Goal: Task Accomplishment & Management: Manage account settings

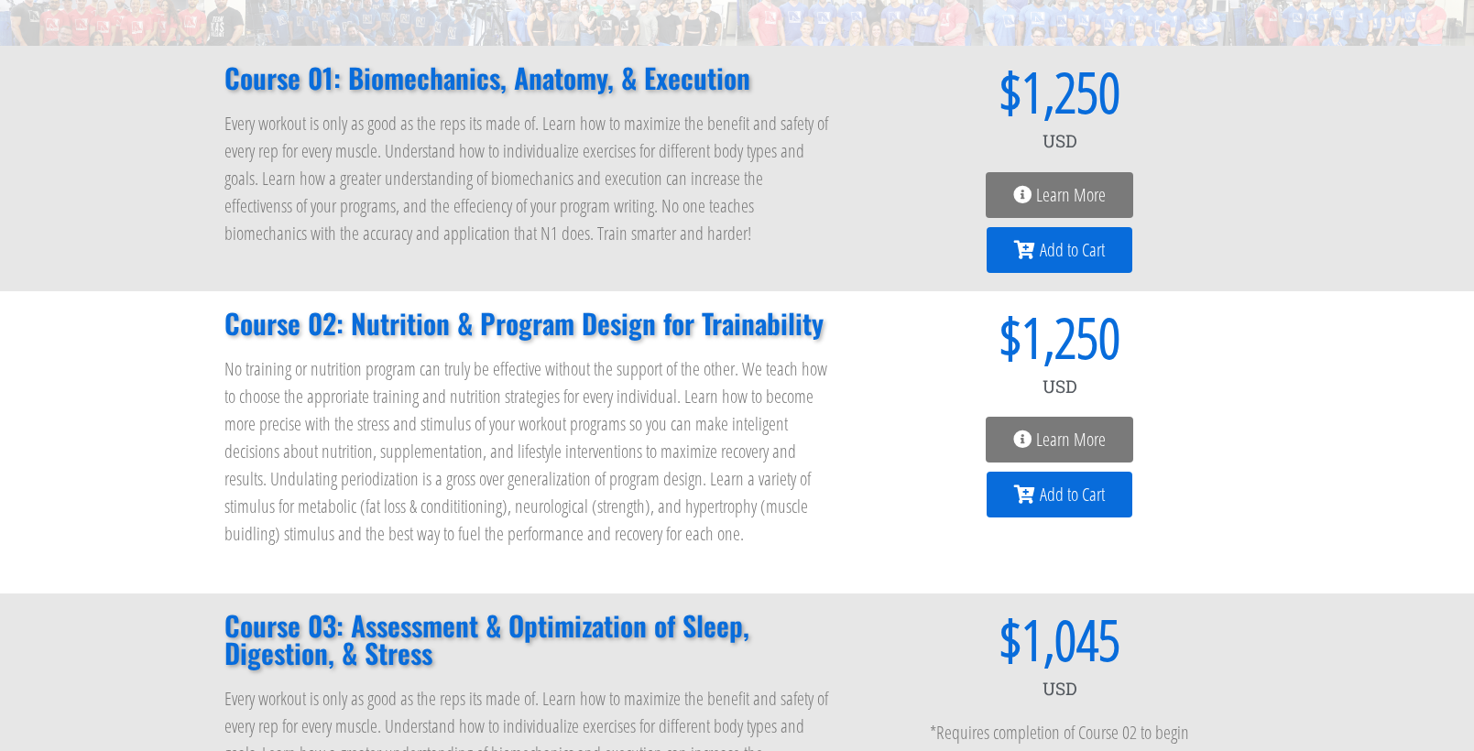
scroll to position [275, 0]
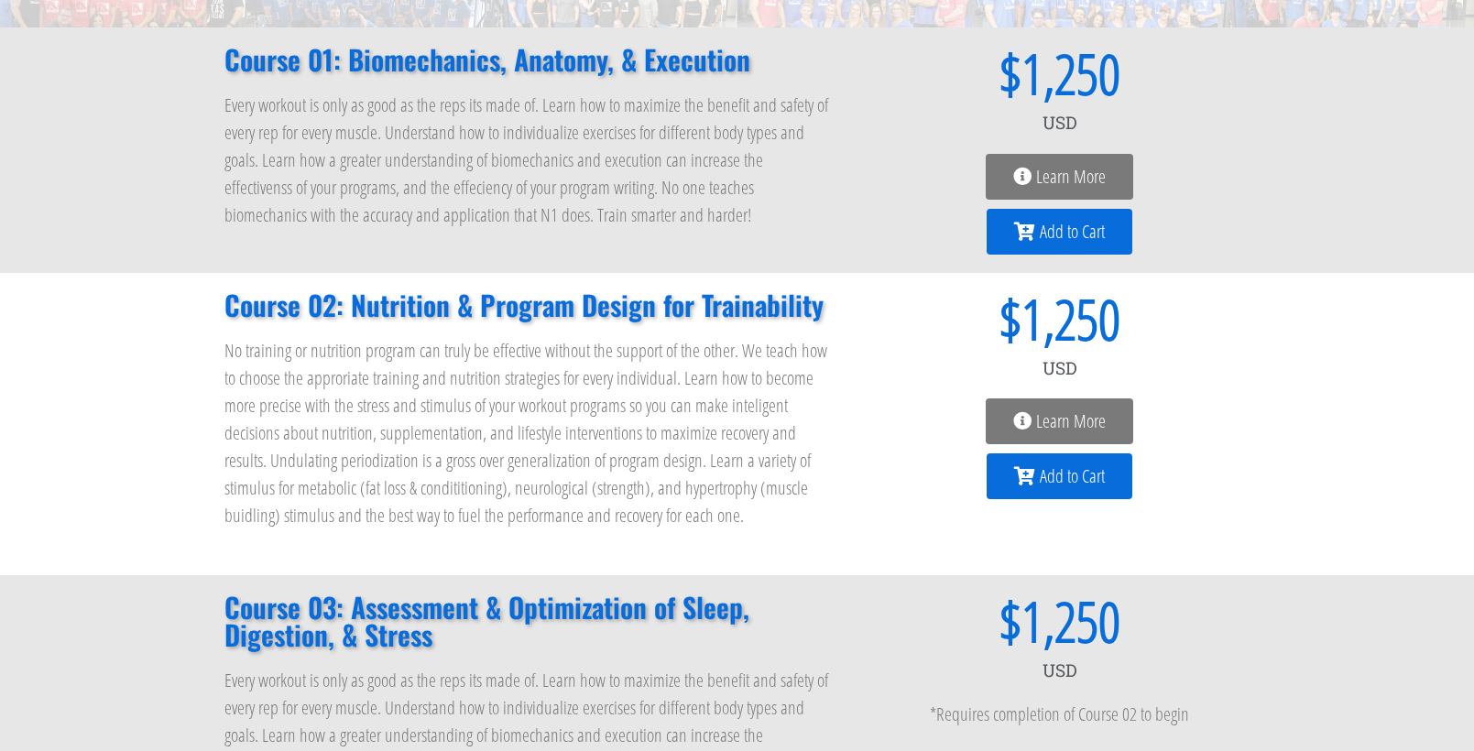
click at [1040, 412] on span "Learn More" at bounding box center [1071, 421] width 70 height 18
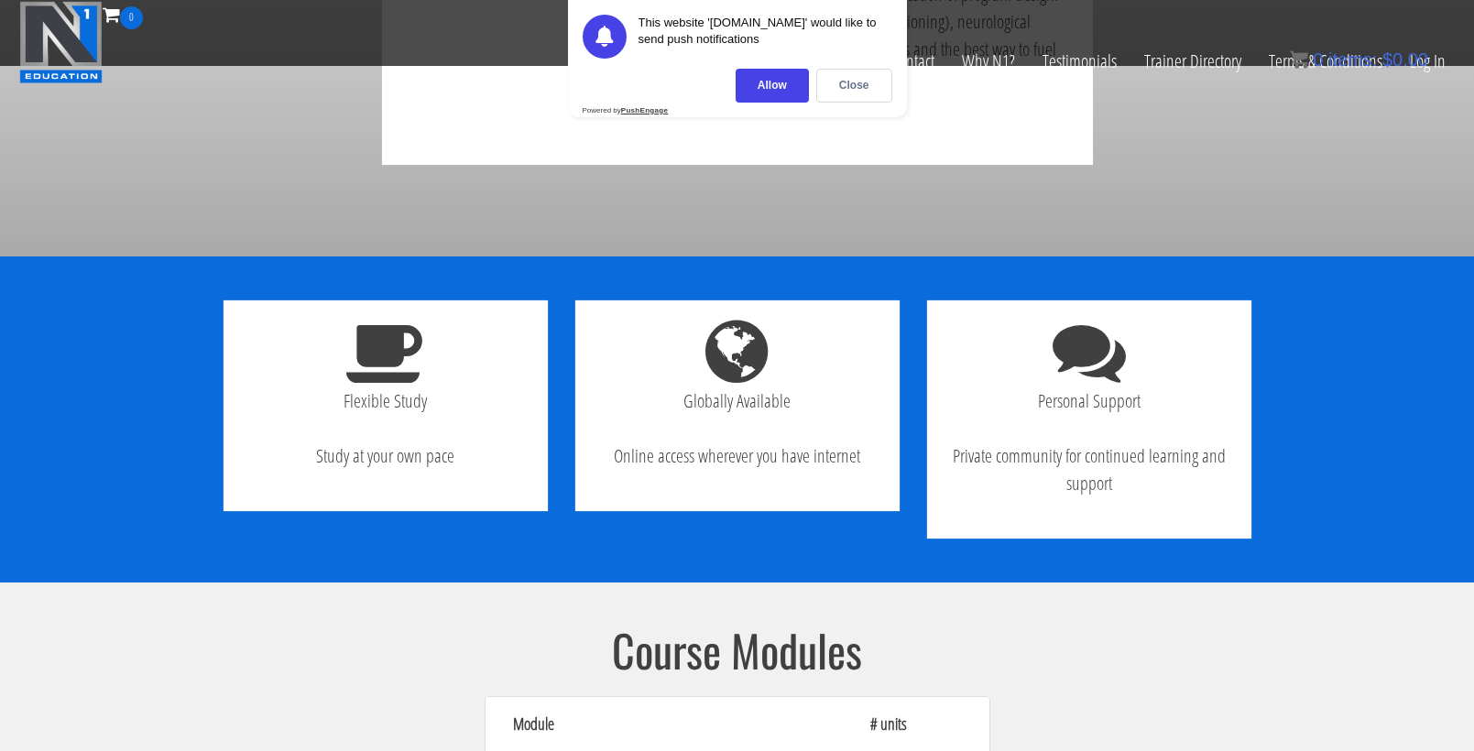
scroll to position [1246, 0]
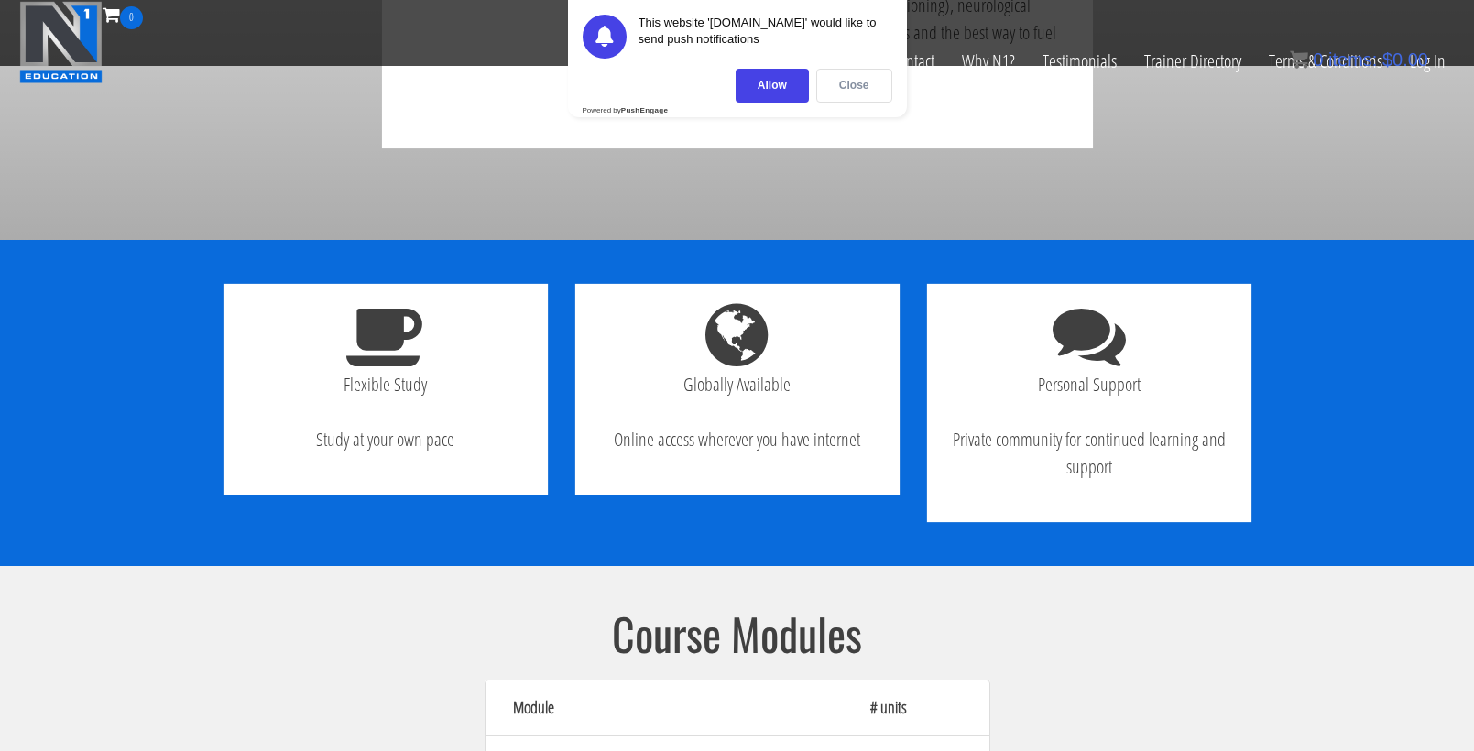
click at [837, 93] on div "Close" at bounding box center [854, 86] width 76 height 34
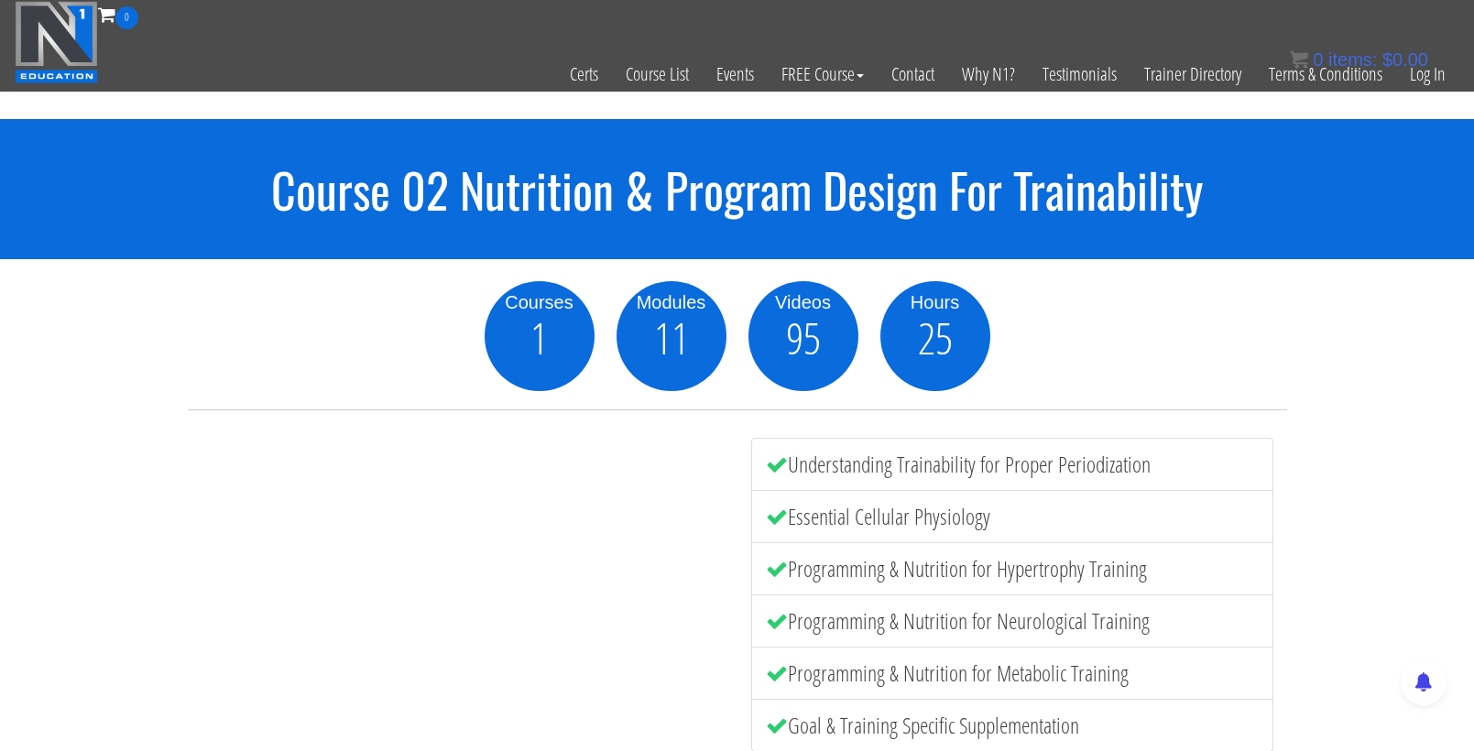
scroll to position [0, 0]
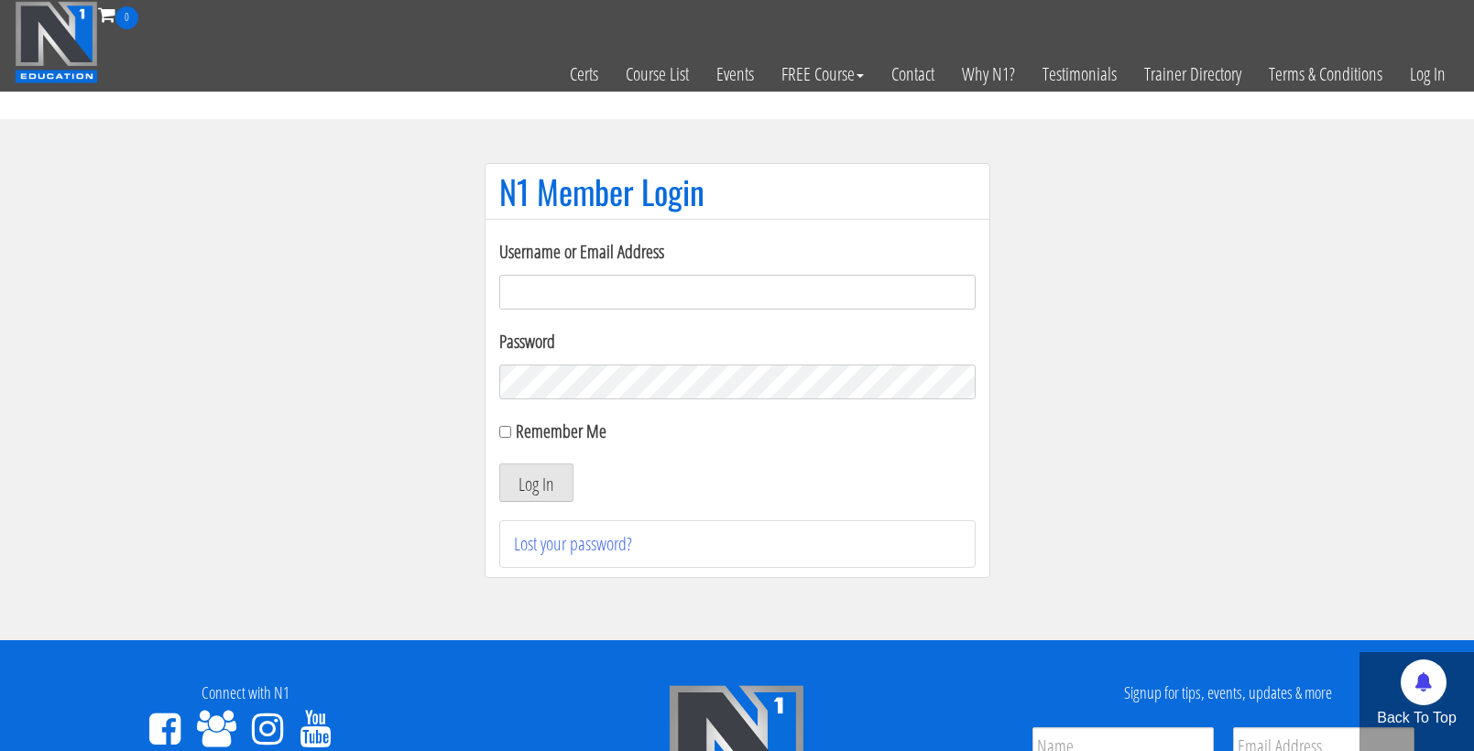
type input "cmoxley"
click at [535, 483] on button "Log In" at bounding box center [536, 483] width 74 height 38
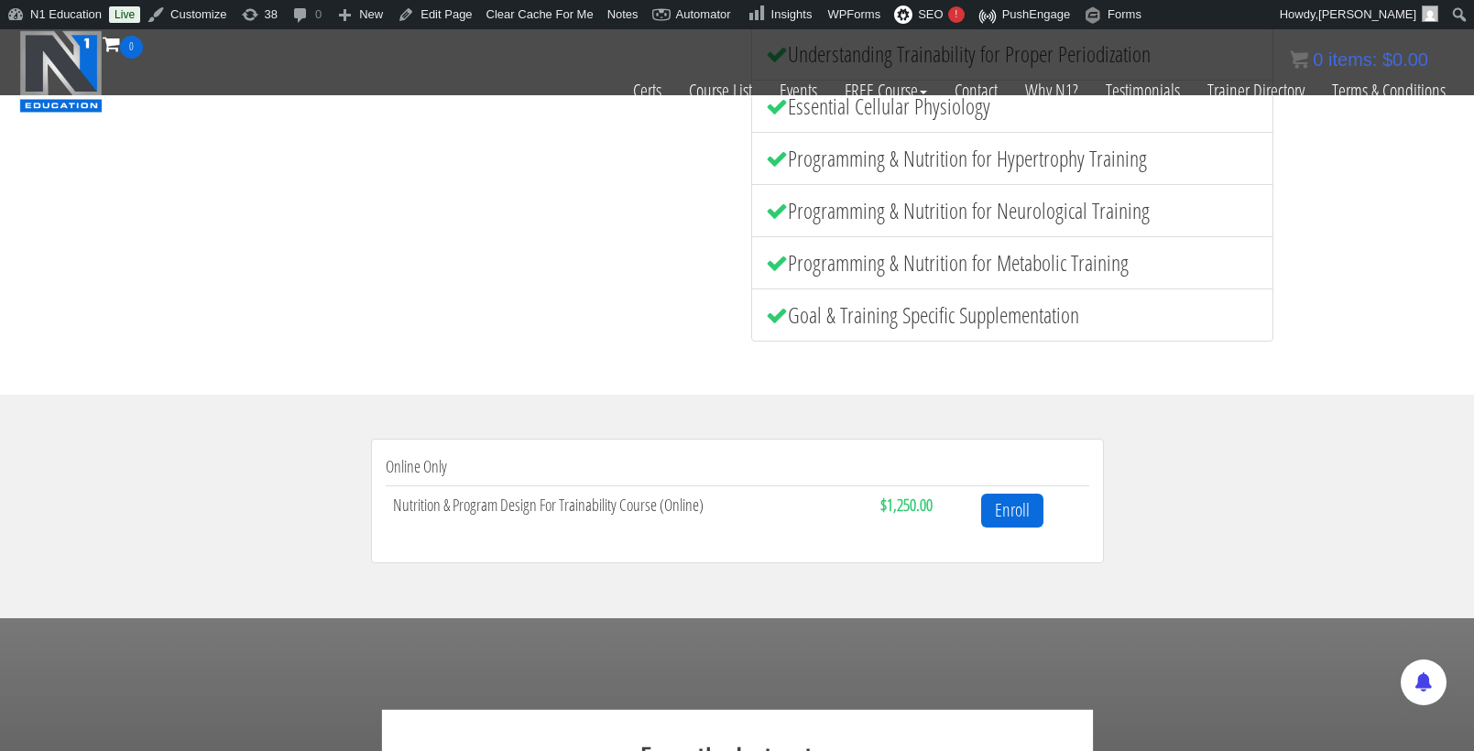
scroll to position [360, 0]
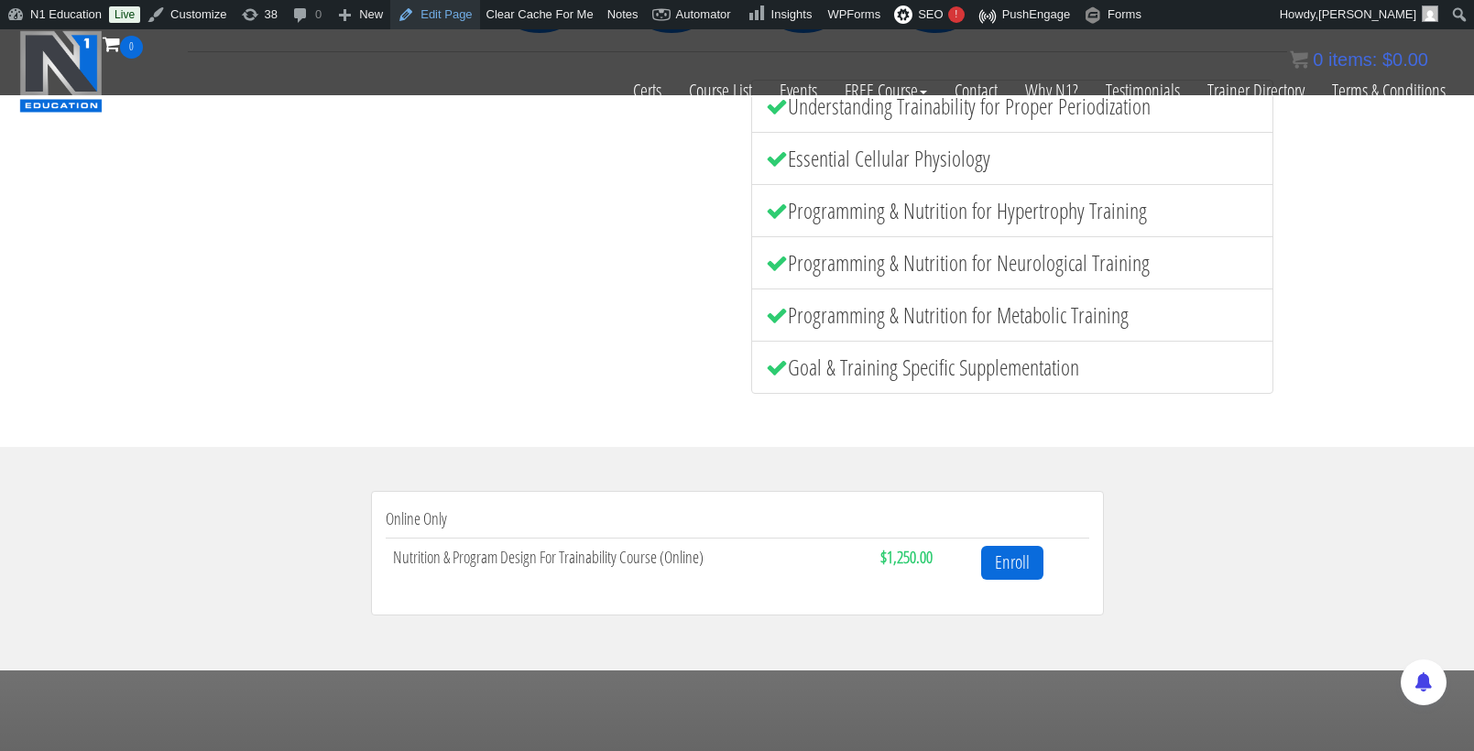
click at [454, 23] on link "Edit Page" at bounding box center [434, 14] width 89 height 29
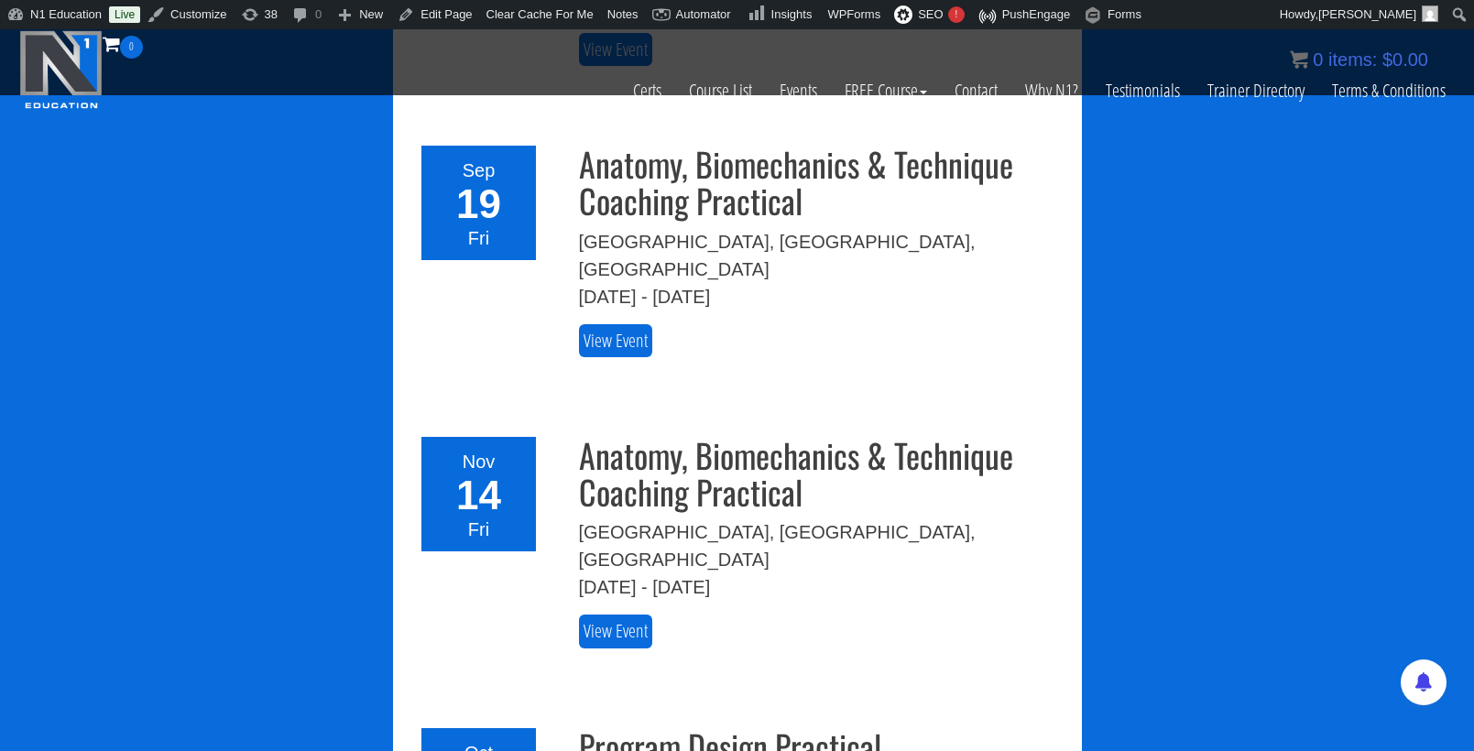
scroll to position [3268, 0]
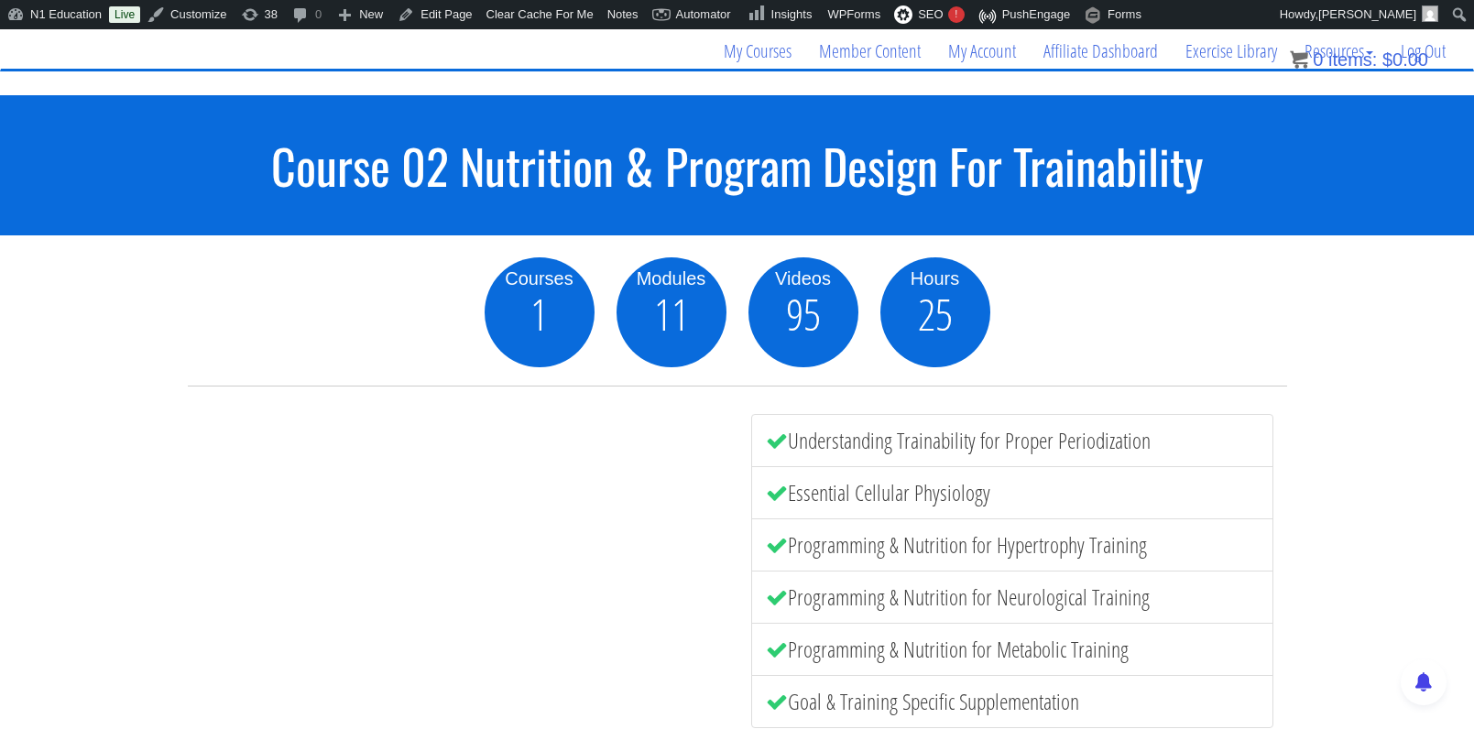
scroll to position [135, 0]
